Goal: Task Accomplishment & Management: Manage account settings

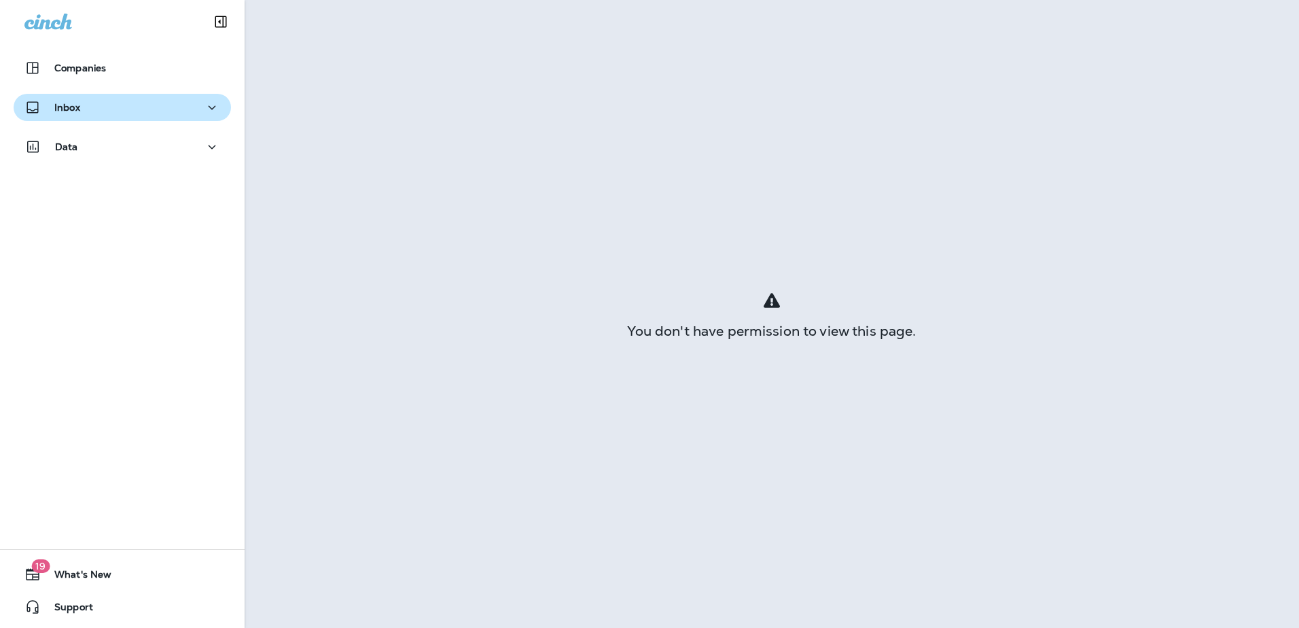
click at [40, 108] on icon "button" at bounding box center [32, 107] width 16 height 16
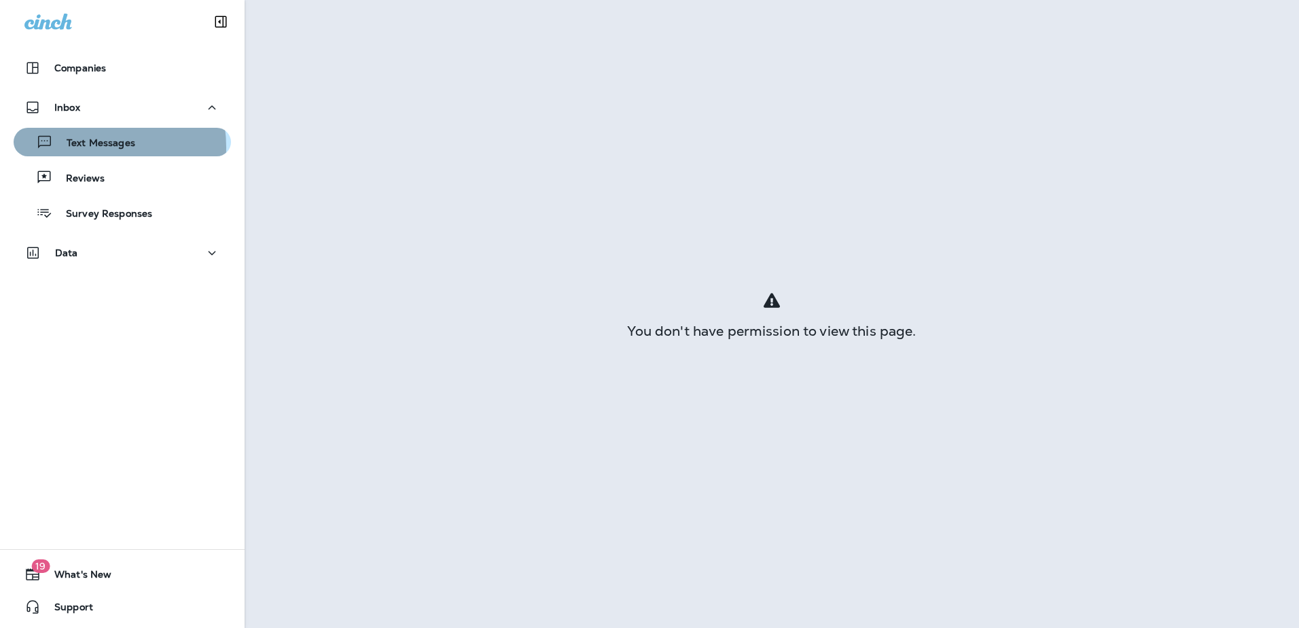
click at [76, 147] on p "Text Messages" at bounding box center [94, 143] width 82 height 13
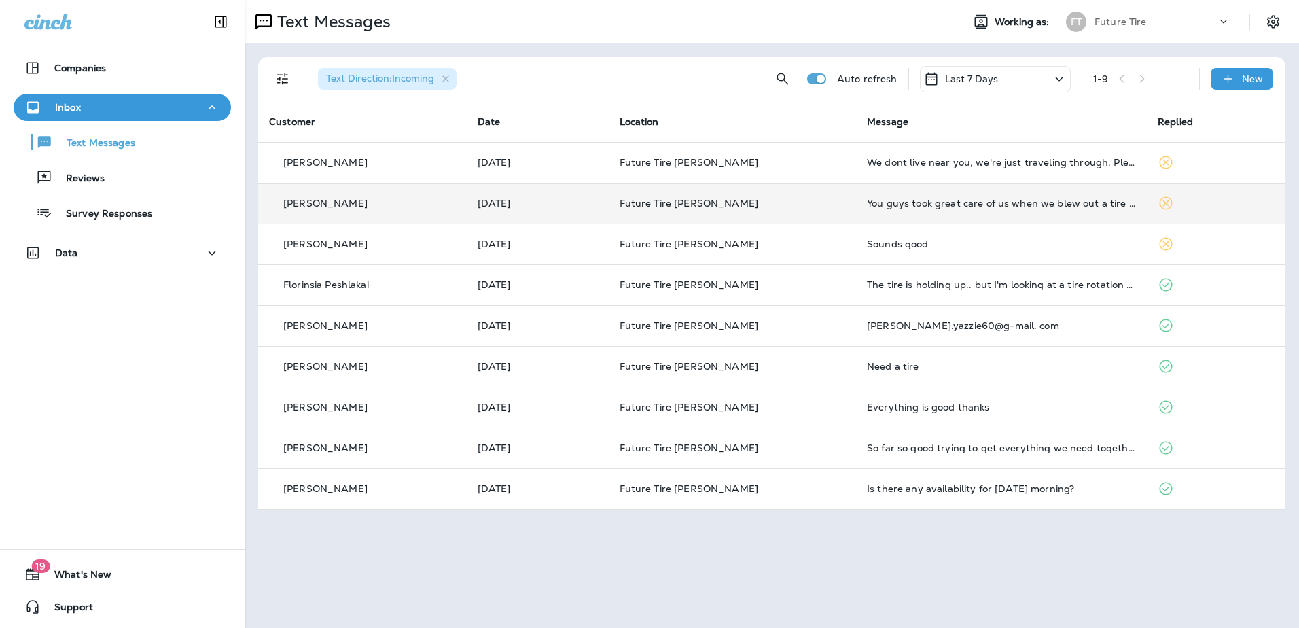
click at [891, 212] on td "You guys took great care of us when we blew out a tire on the interstate. Thank…" at bounding box center [1001, 203] width 291 height 41
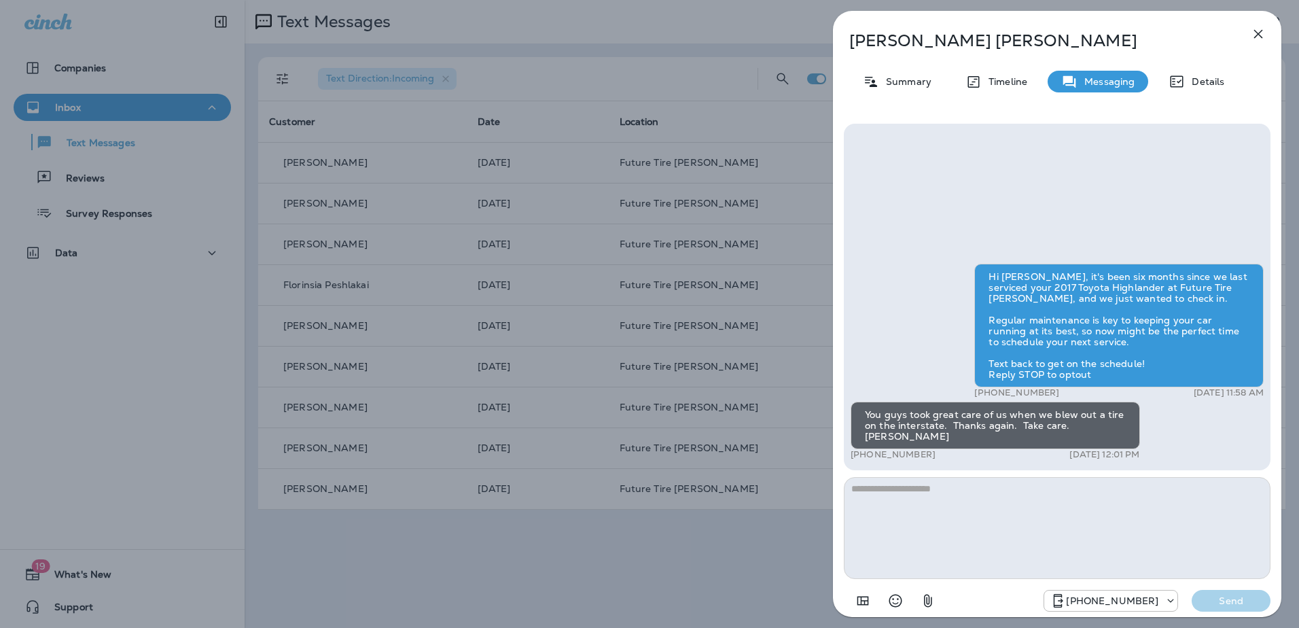
click at [925, 503] on textarea at bounding box center [1057, 528] width 427 height 102
type textarea "**********"
click at [1247, 599] on p "Send" at bounding box center [1231, 600] width 57 height 12
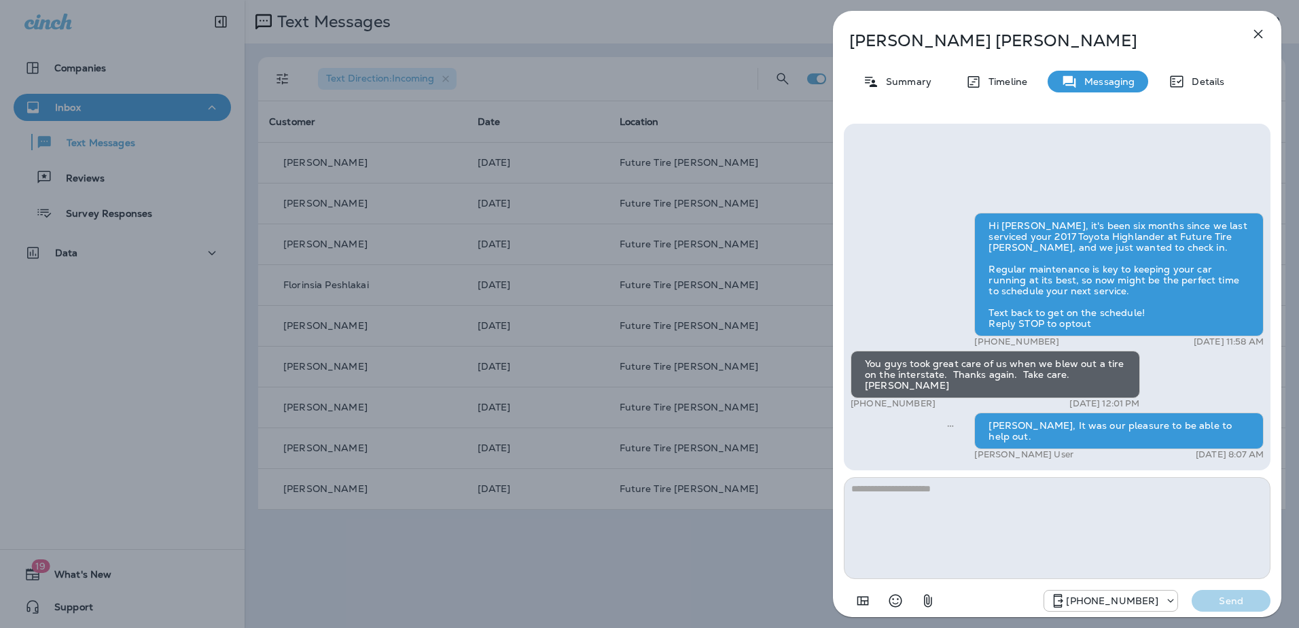
click at [1252, 29] on icon "button" at bounding box center [1258, 34] width 16 height 16
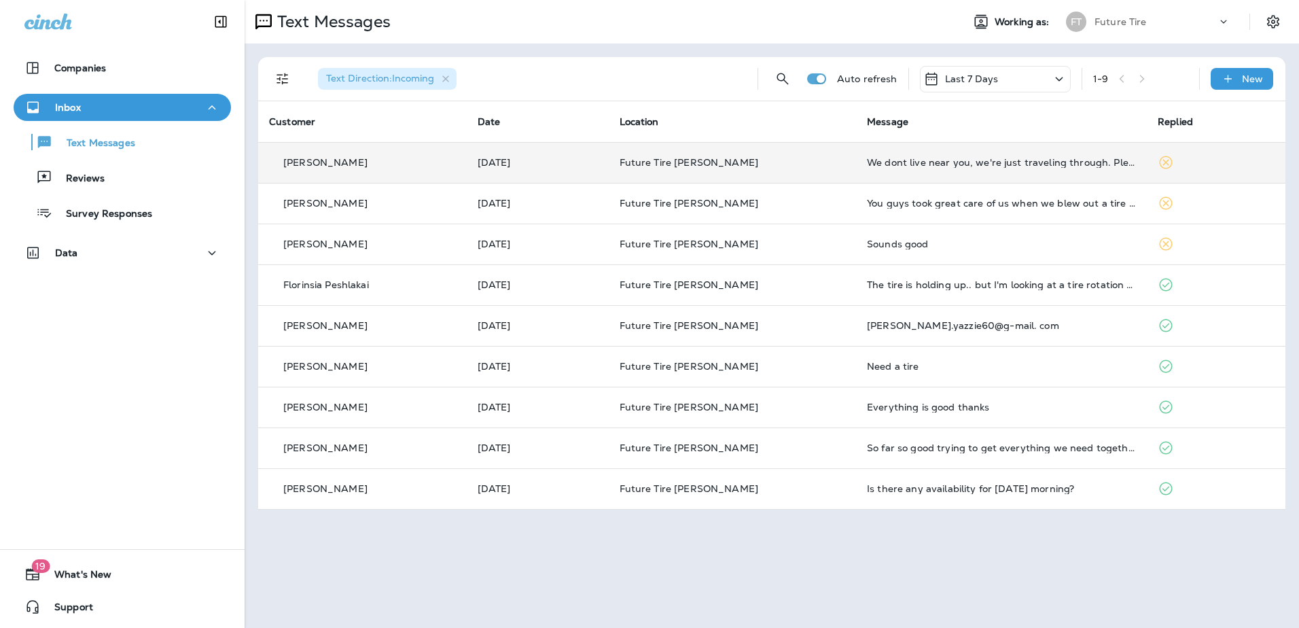
click at [1136, 161] on td "We dont live near you, we're just traveling through. Please remove me from your…" at bounding box center [1001, 162] width 291 height 41
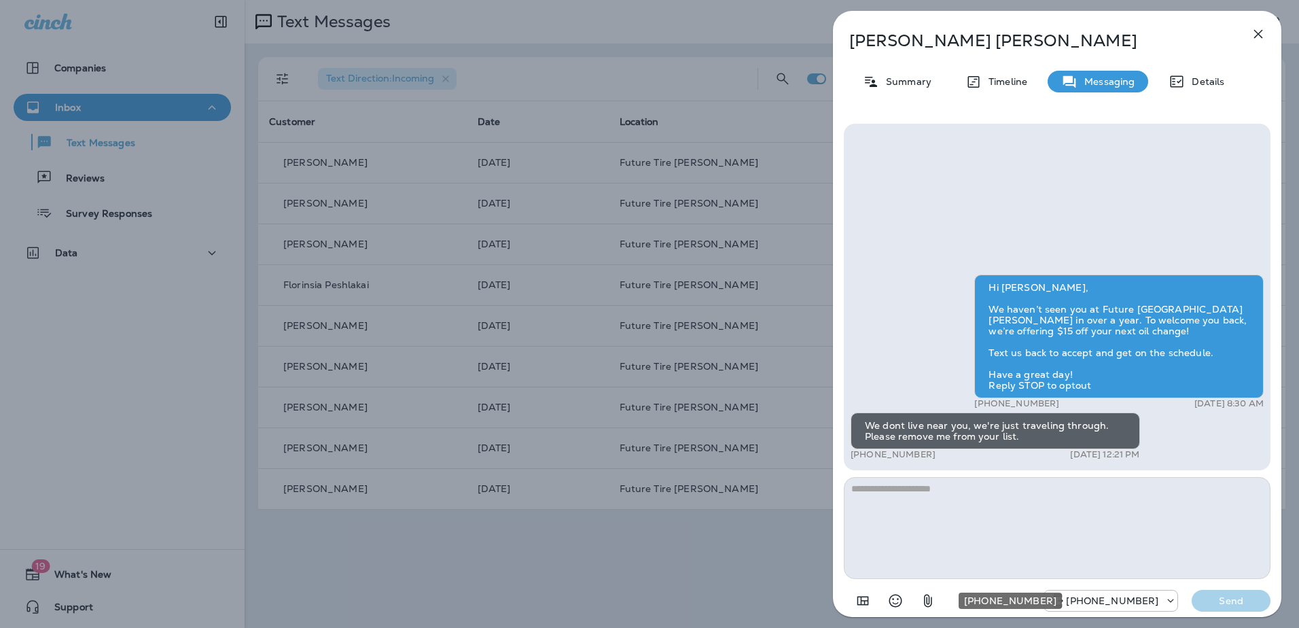
click at [1169, 601] on icon "+1 (928) 232-1970" at bounding box center [1171, 601] width 14 height 14
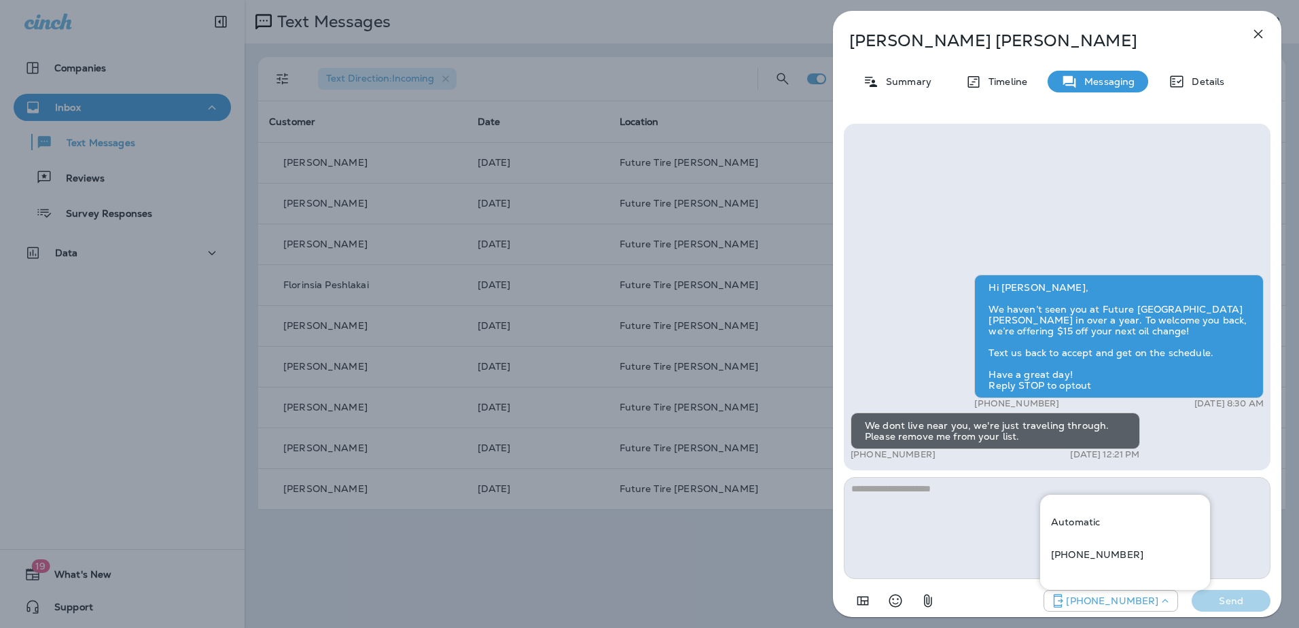
click at [1091, 527] on p "Automatic" at bounding box center [1075, 521] width 49 height 11
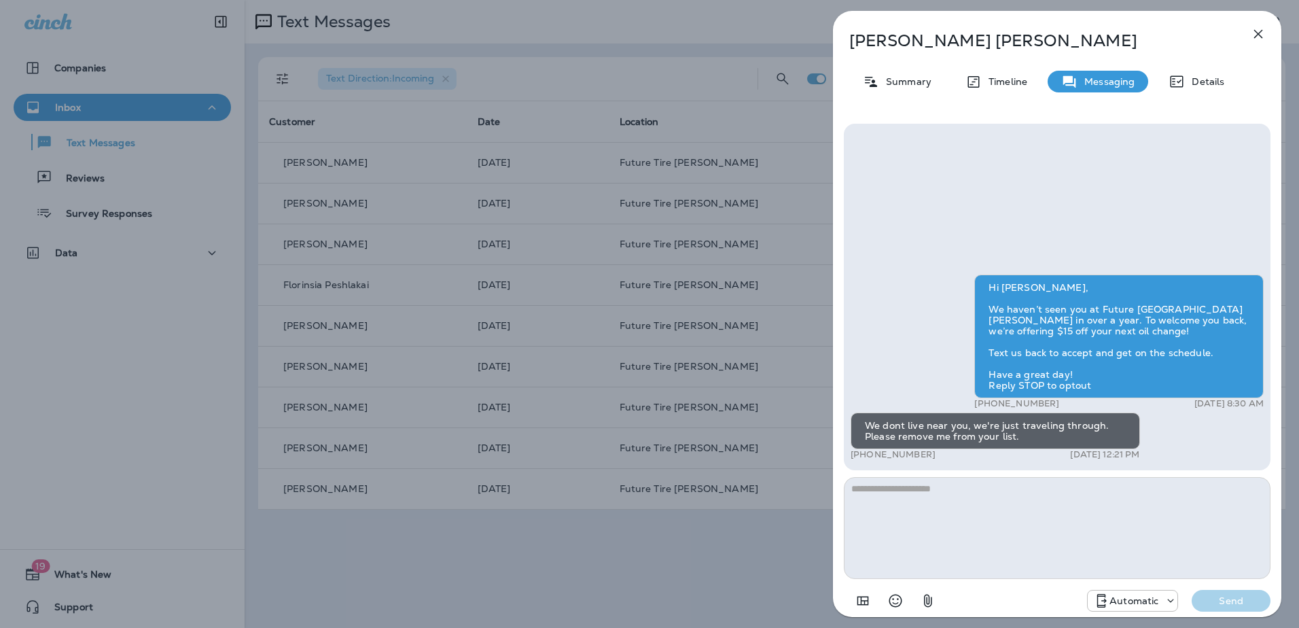
click at [1164, 597] on div at bounding box center [1167, 601] width 19 height 14
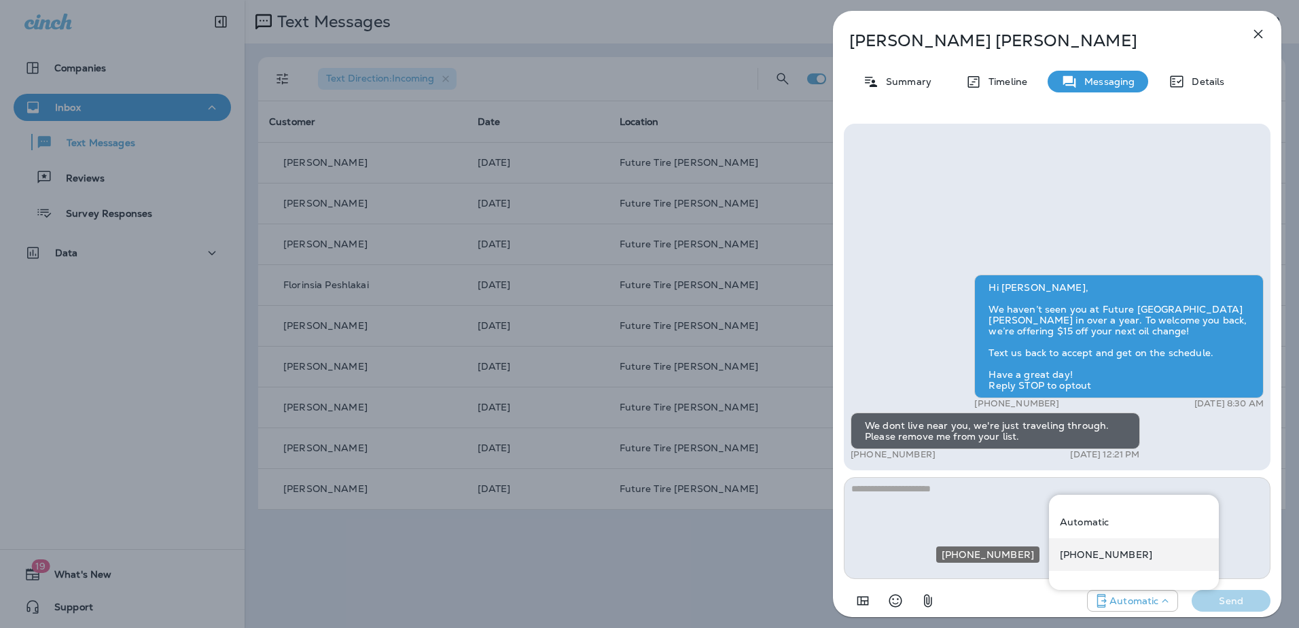
click at [1142, 561] on div "[PHONE_NUMBER]" at bounding box center [1134, 554] width 170 height 33
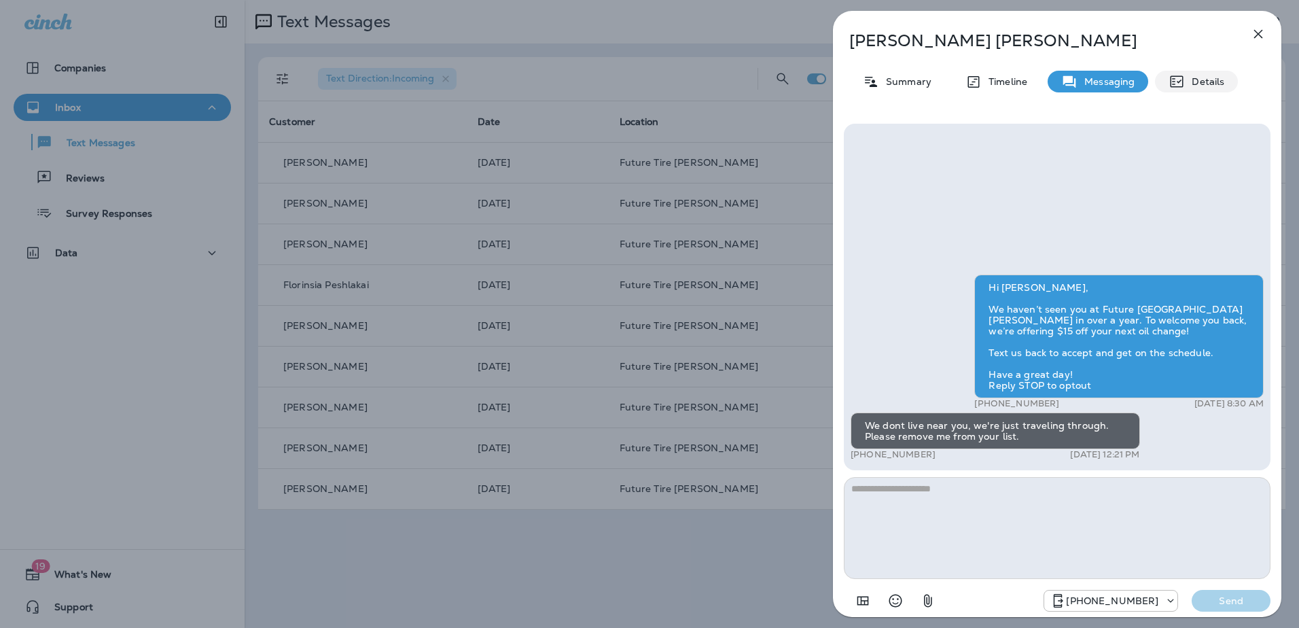
click at [1205, 71] on div "Details" at bounding box center [1196, 82] width 83 height 22
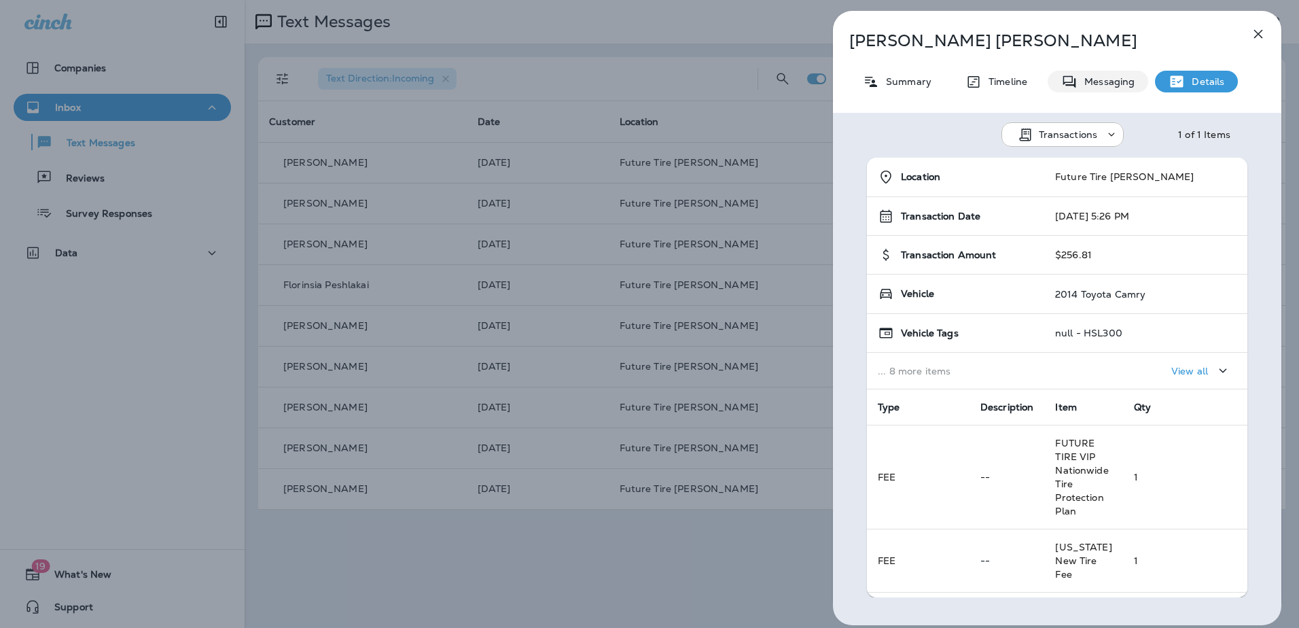
click at [1089, 79] on p "Messaging" at bounding box center [1106, 81] width 57 height 11
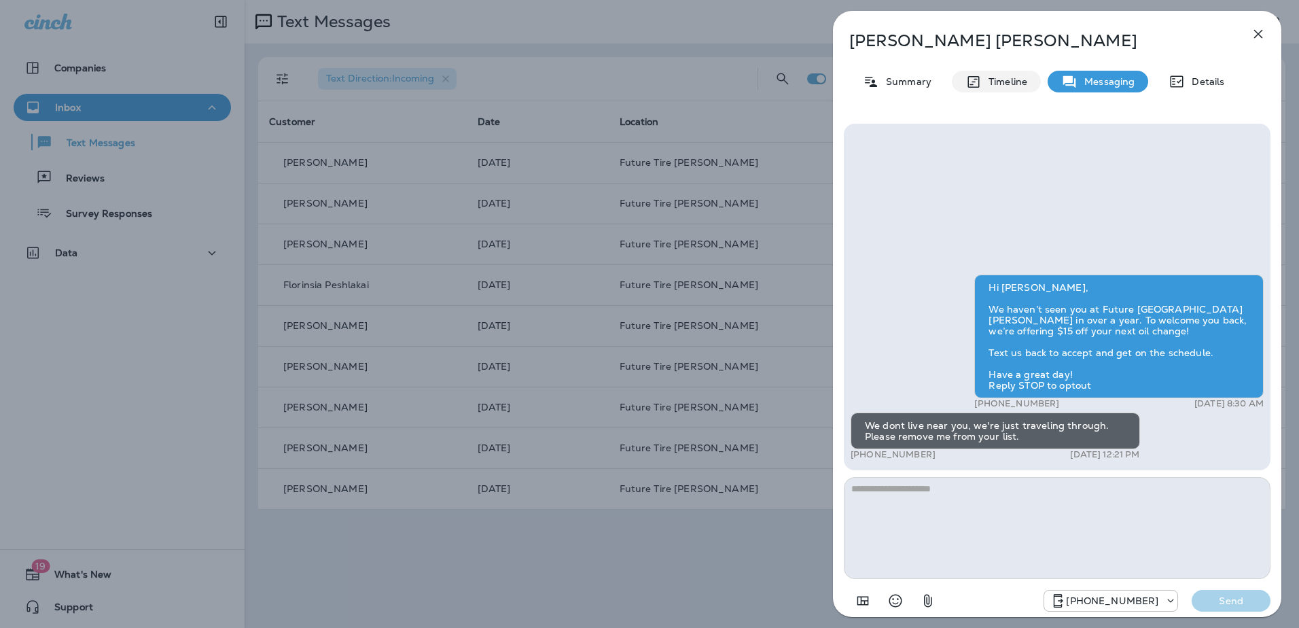
click at [990, 79] on p "Timeline" at bounding box center [1005, 81] width 46 height 11
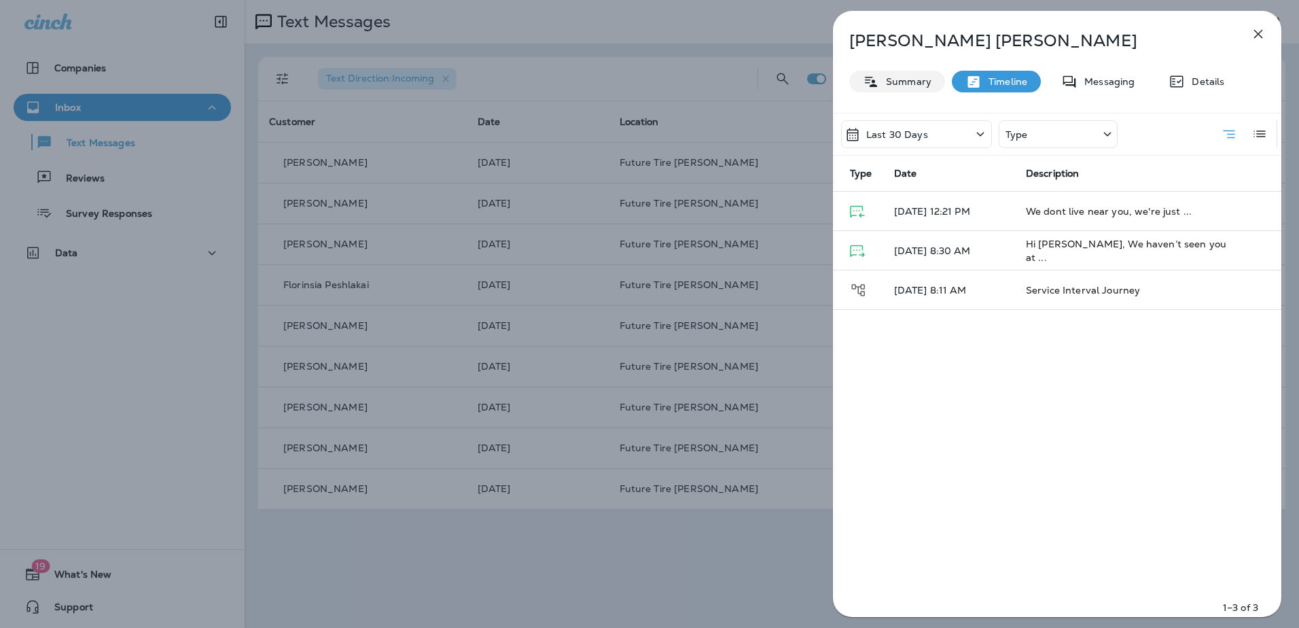
click at [901, 87] on p "Summary" at bounding box center [905, 81] width 52 height 11
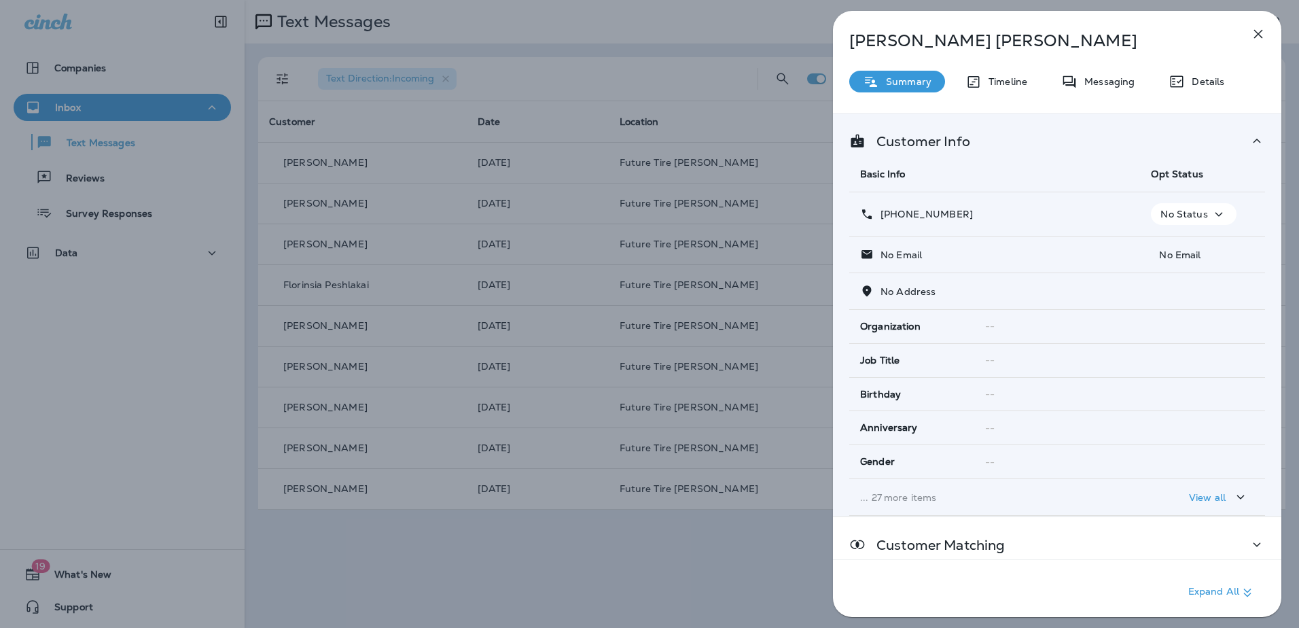
click at [1171, 174] on span "Opt Status" at bounding box center [1177, 174] width 52 height 12
click at [1215, 214] on icon "button" at bounding box center [1218, 214] width 7 height 4
click at [1185, 251] on p "Opt out" at bounding box center [1185, 246] width 37 height 11
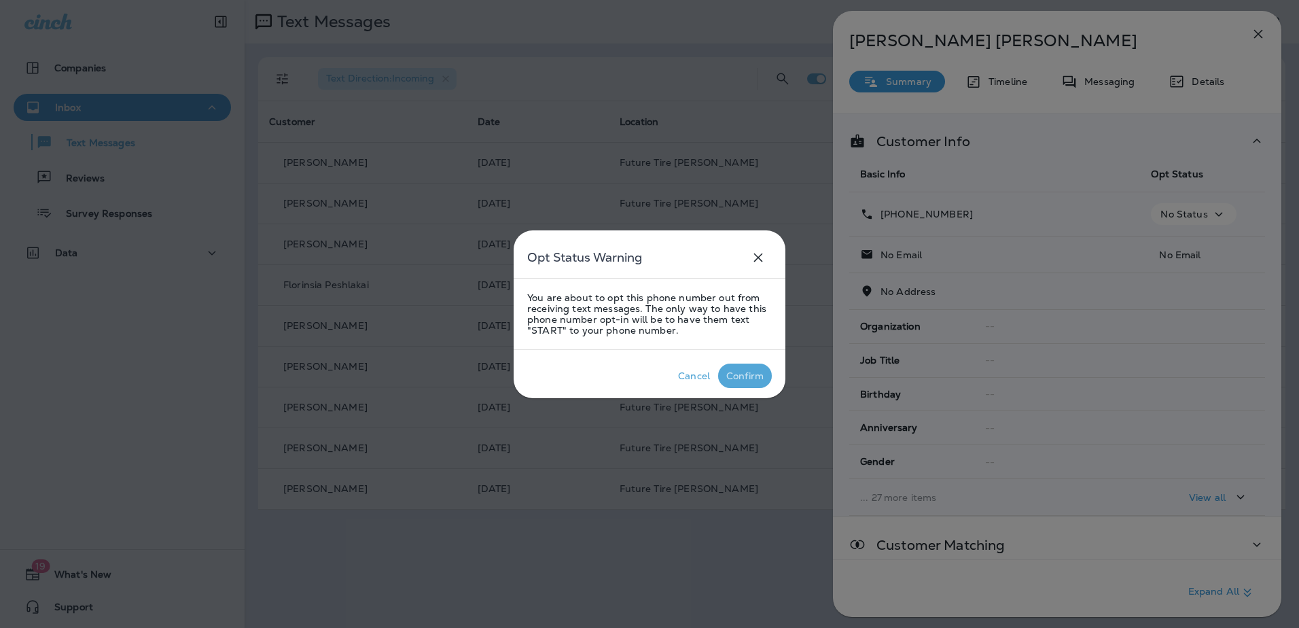
click at [746, 378] on div "Confirm" at bounding box center [744, 375] width 37 height 11
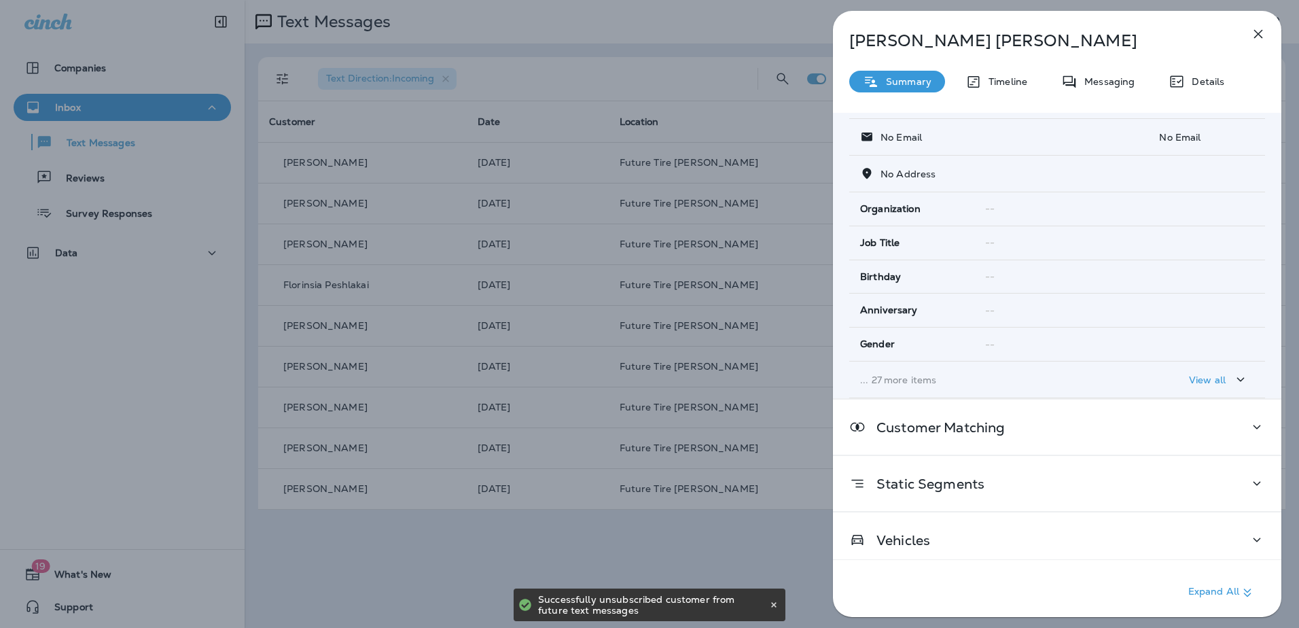
scroll to position [126, 0]
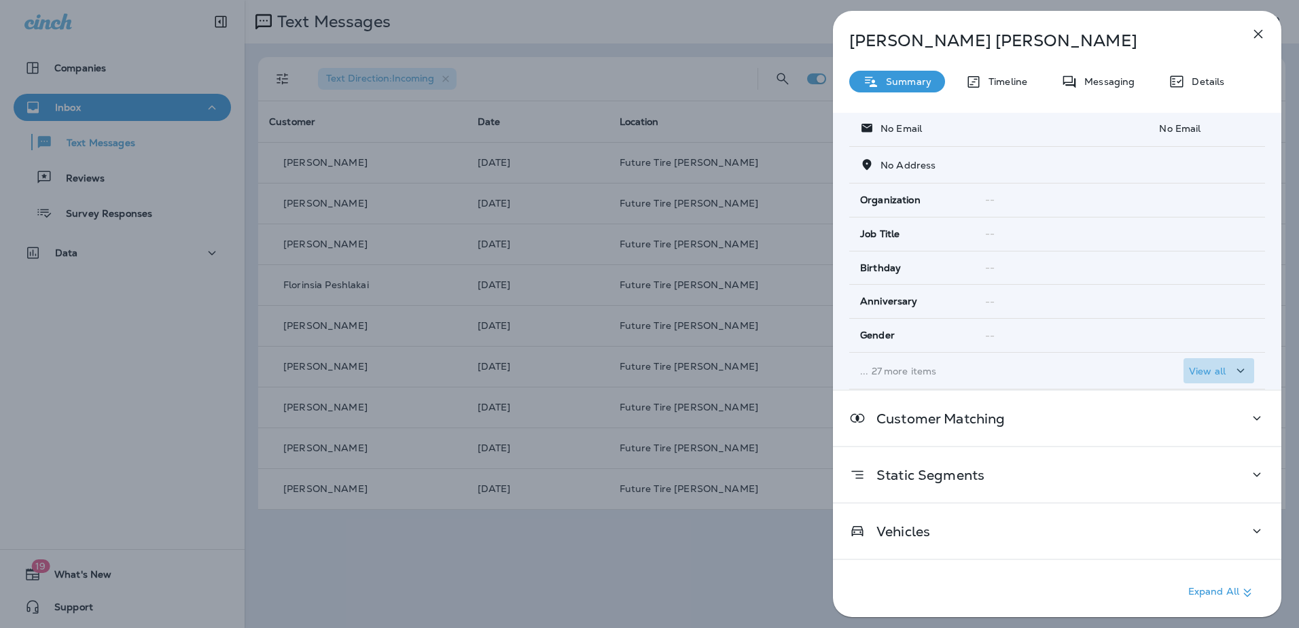
click at [1206, 372] on p "View all" at bounding box center [1207, 371] width 37 height 11
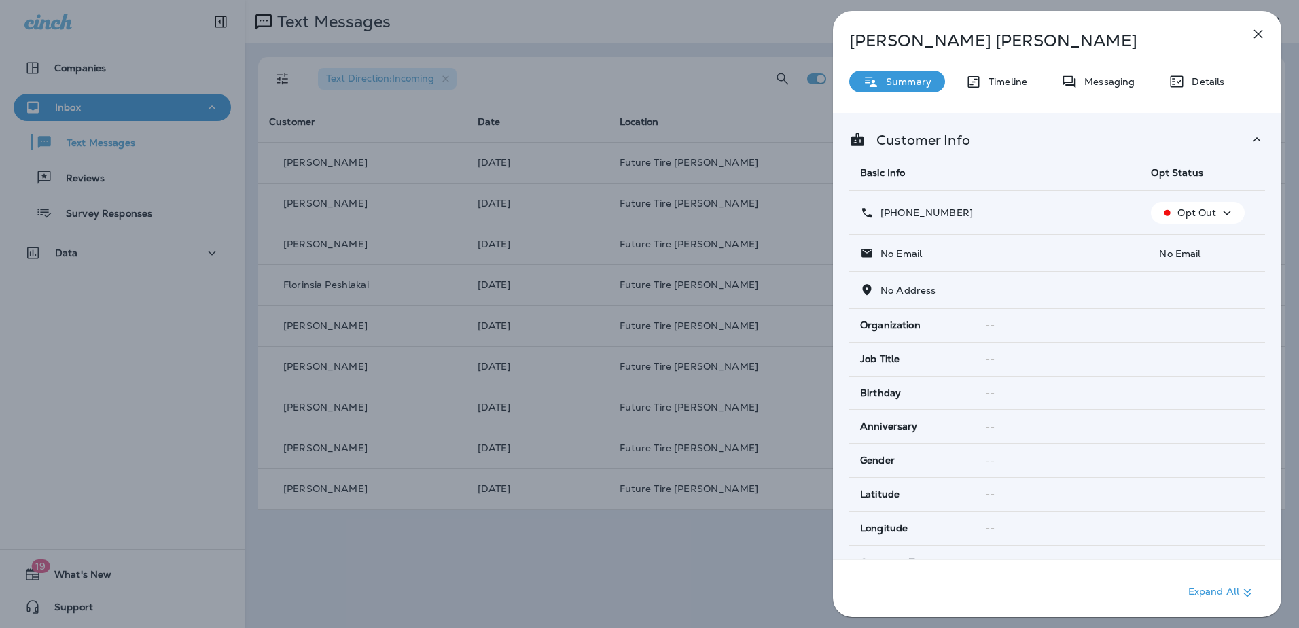
scroll to position [0, 0]
click at [1254, 35] on icon "button" at bounding box center [1258, 34] width 16 height 16
